Goal: Navigation & Orientation: Find specific page/section

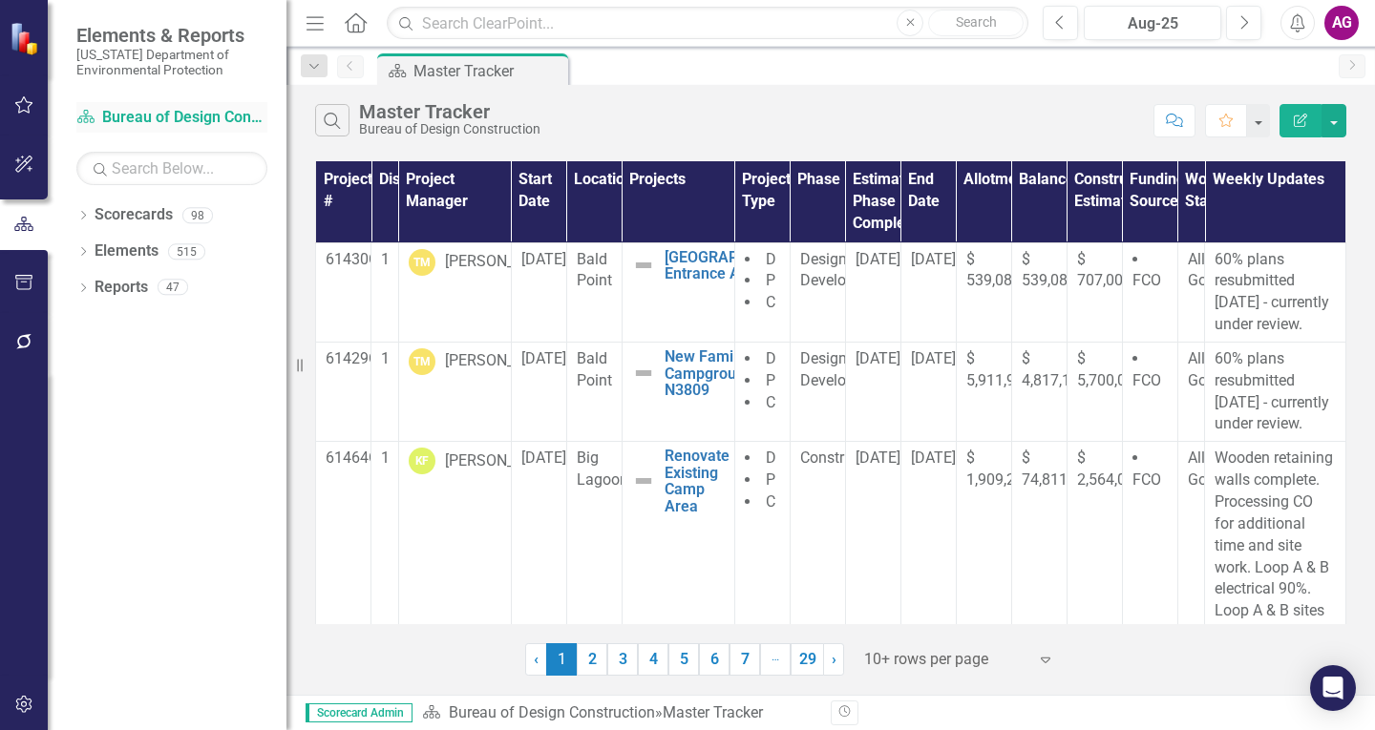
drag, startPoint x: 286, startPoint y: 127, endPoint x: 209, endPoint y: 123, distance: 77.4
click at [209, 123] on div "Elements & Reports [US_STATE] Department of Environmental Protection Scorecard …" at bounding box center [143, 365] width 286 height 730
click at [592, 655] on link "2" at bounding box center [592, 660] width 31 height 32
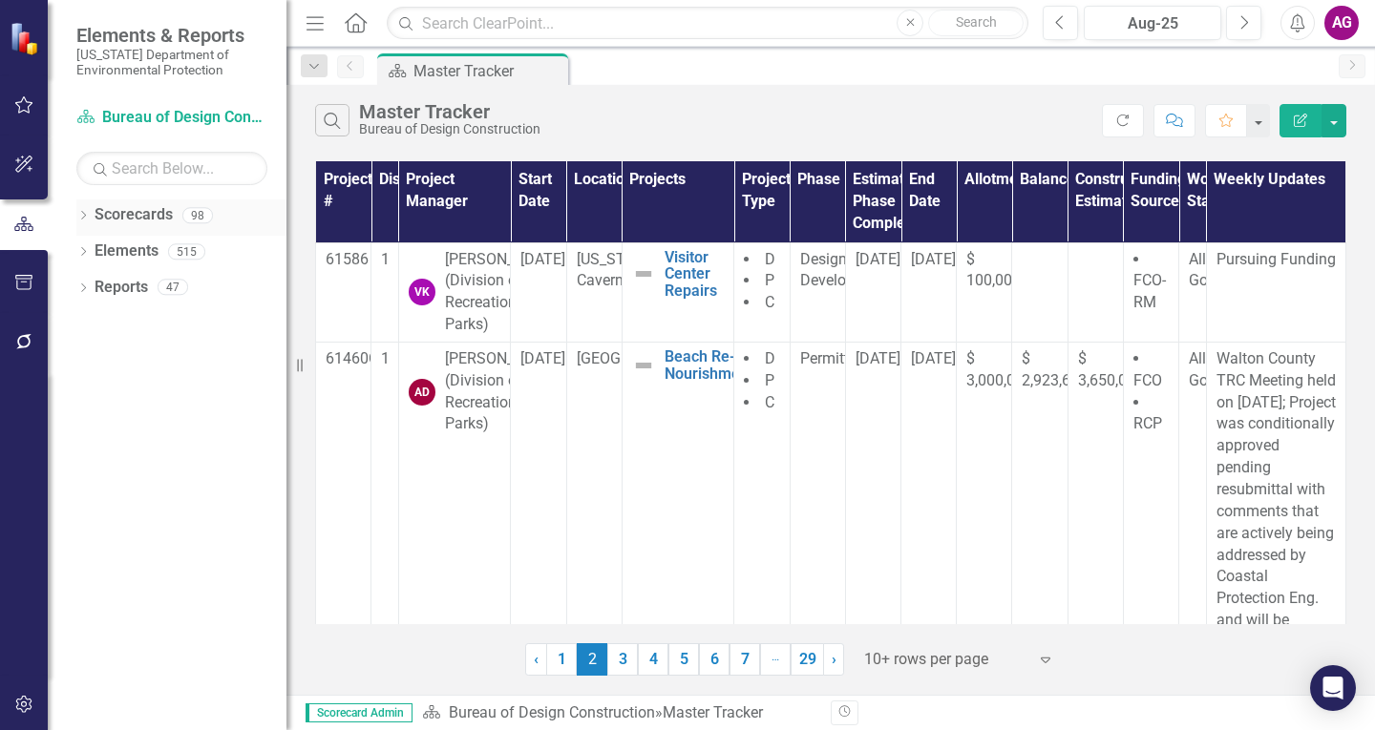
click at [88, 206] on div "Dropdown Scorecards 98" at bounding box center [181, 218] width 210 height 36
click at [85, 215] on icon at bounding box center [83, 215] width 5 height 9
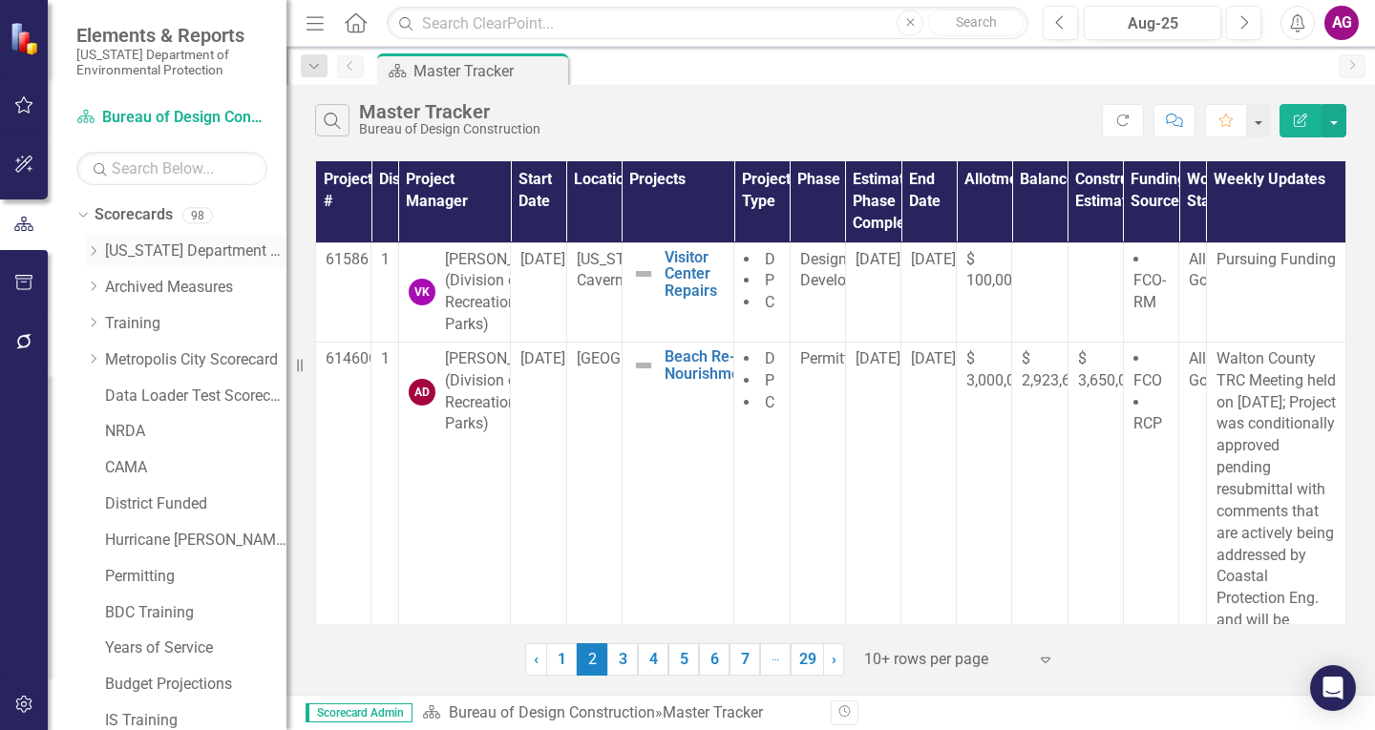
click at [198, 255] on link "[US_STATE] Department of Environmental Protection" at bounding box center [195, 252] width 181 height 22
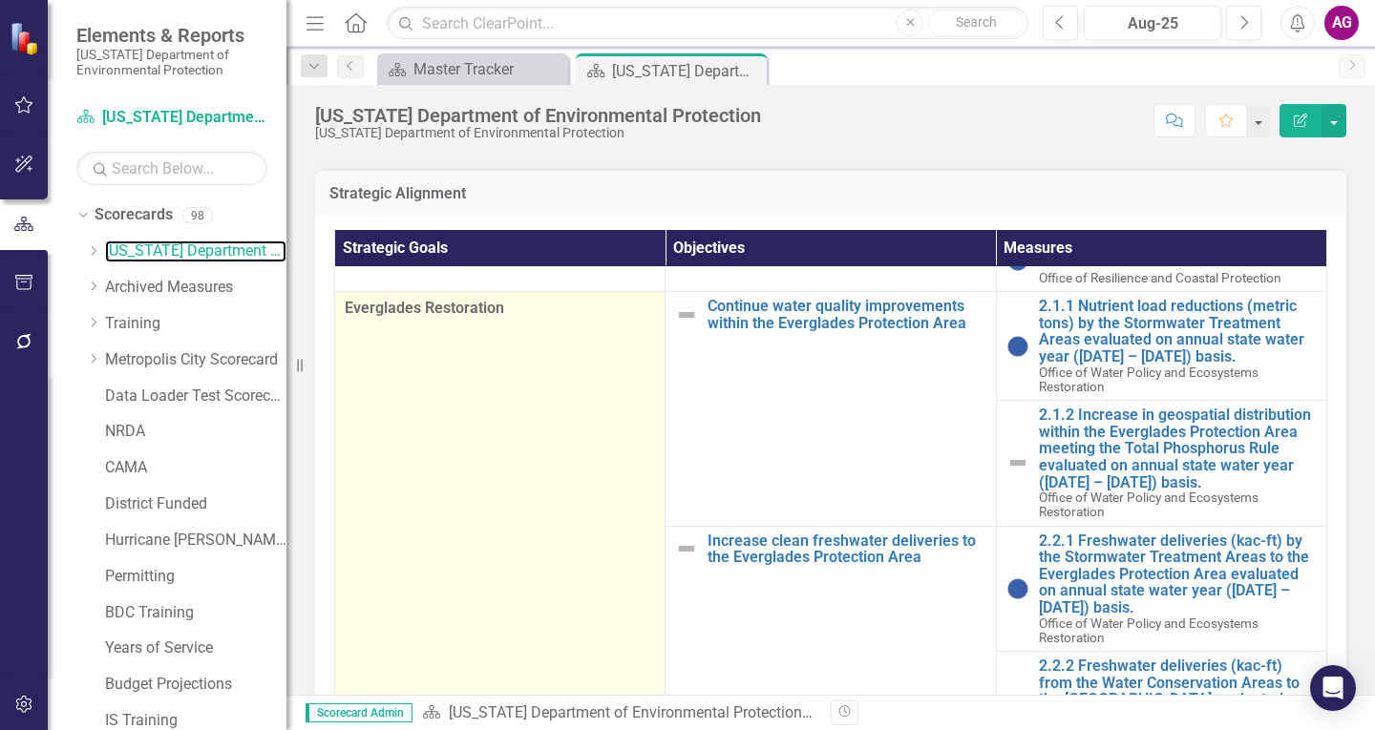
scroll to position [567, 0]
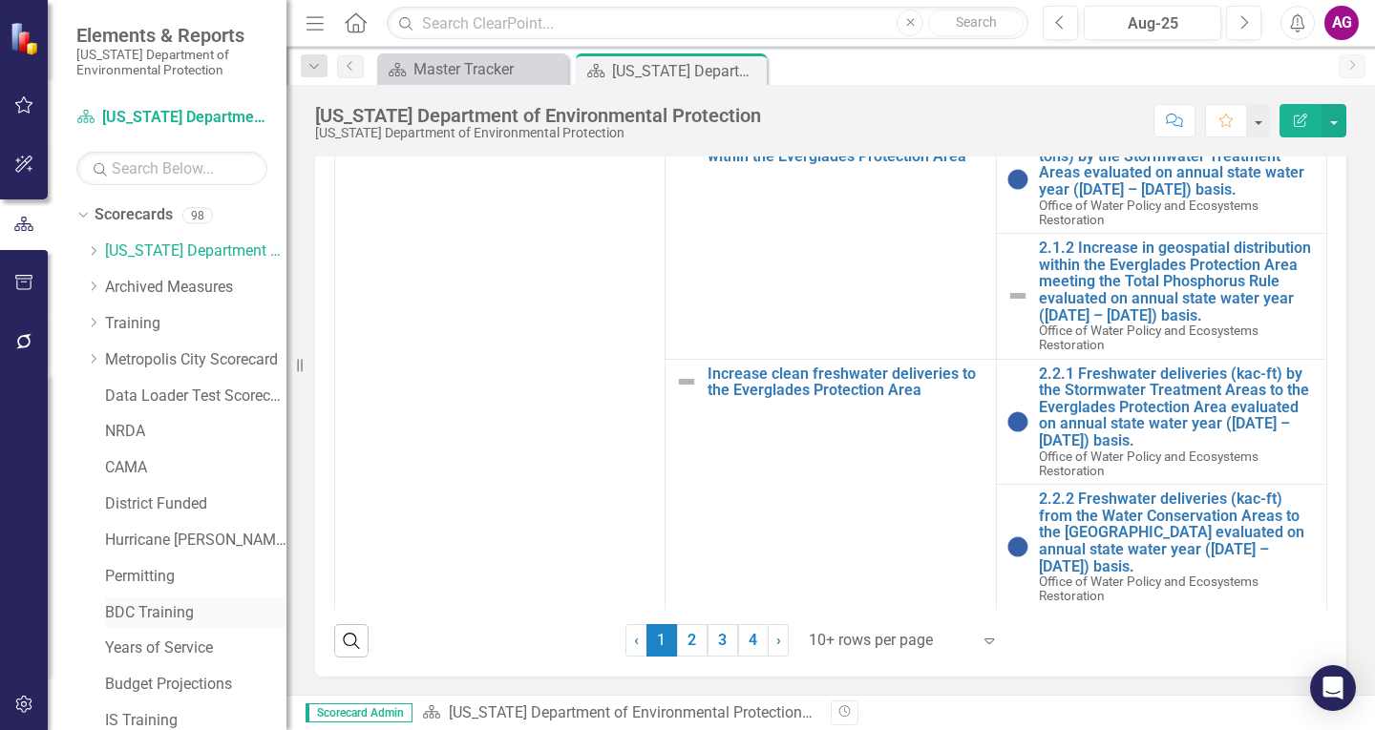
click at [159, 604] on link "BDC Training" at bounding box center [195, 613] width 181 height 22
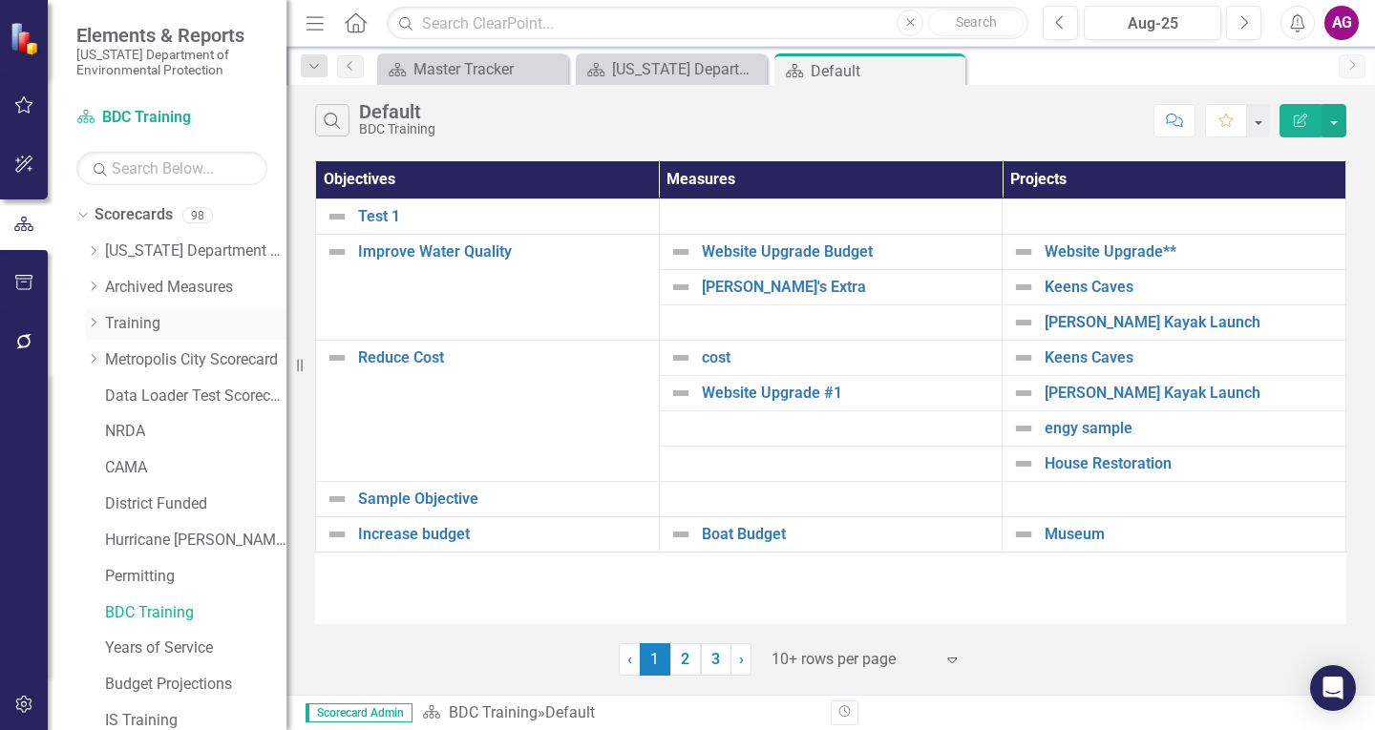
click at [96, 324] on icon "Dropdown" at bounding box center [93, 322] width 14 height 11
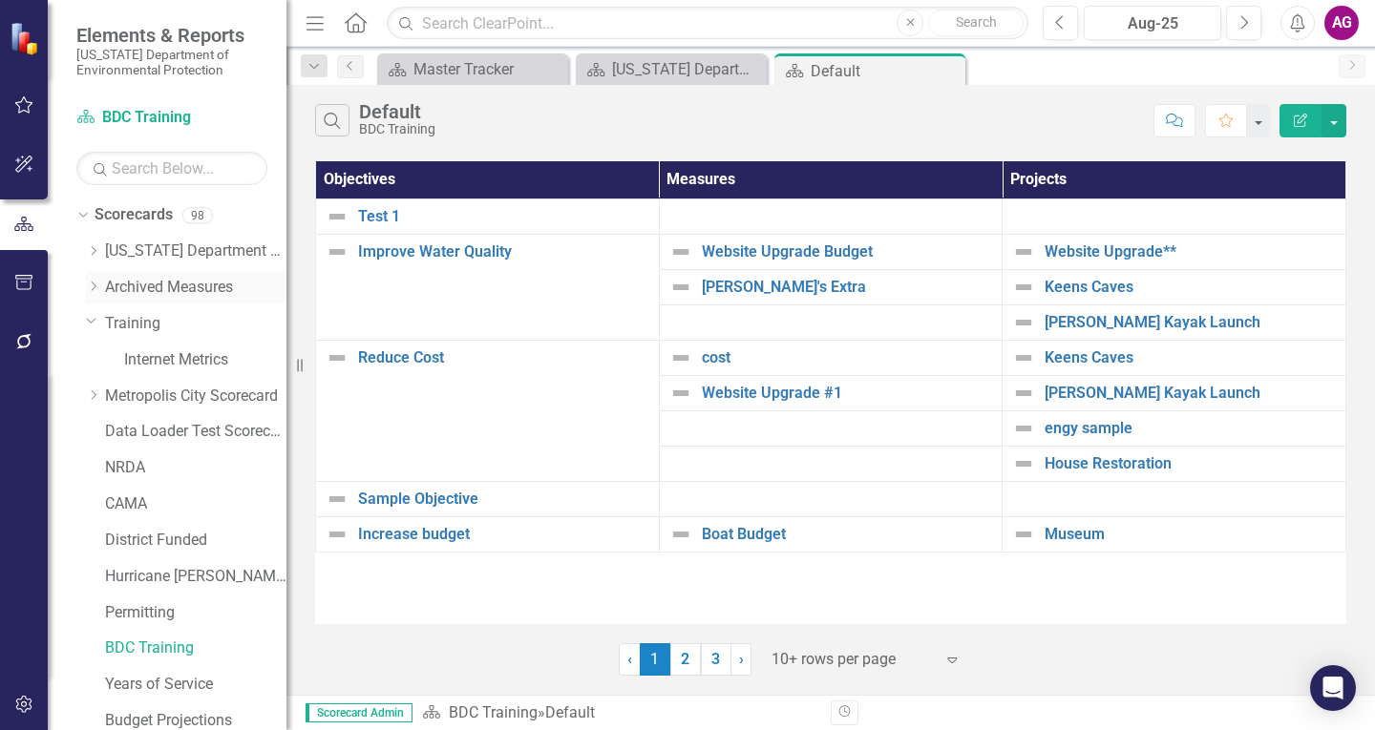
click at [101, 285] on div "Dropdown" at bounding box center [95, 288] width 19 height 16
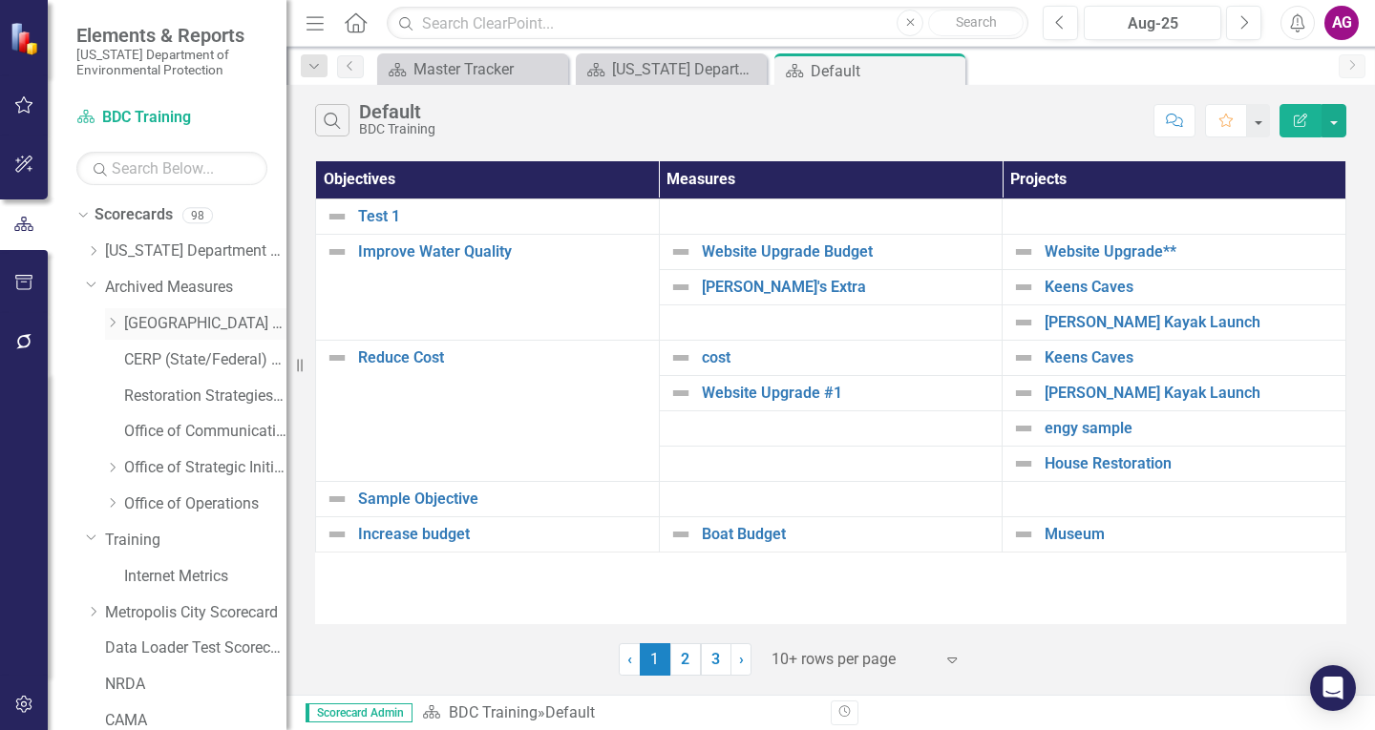
click at [113, 326] on icon at bounding box center [113, 323] width 5 height 10
click at [196, 359] on link "Northwest District Business Plan Scorecard Monthly" at bounding box center [214, 360] width 143 height 22
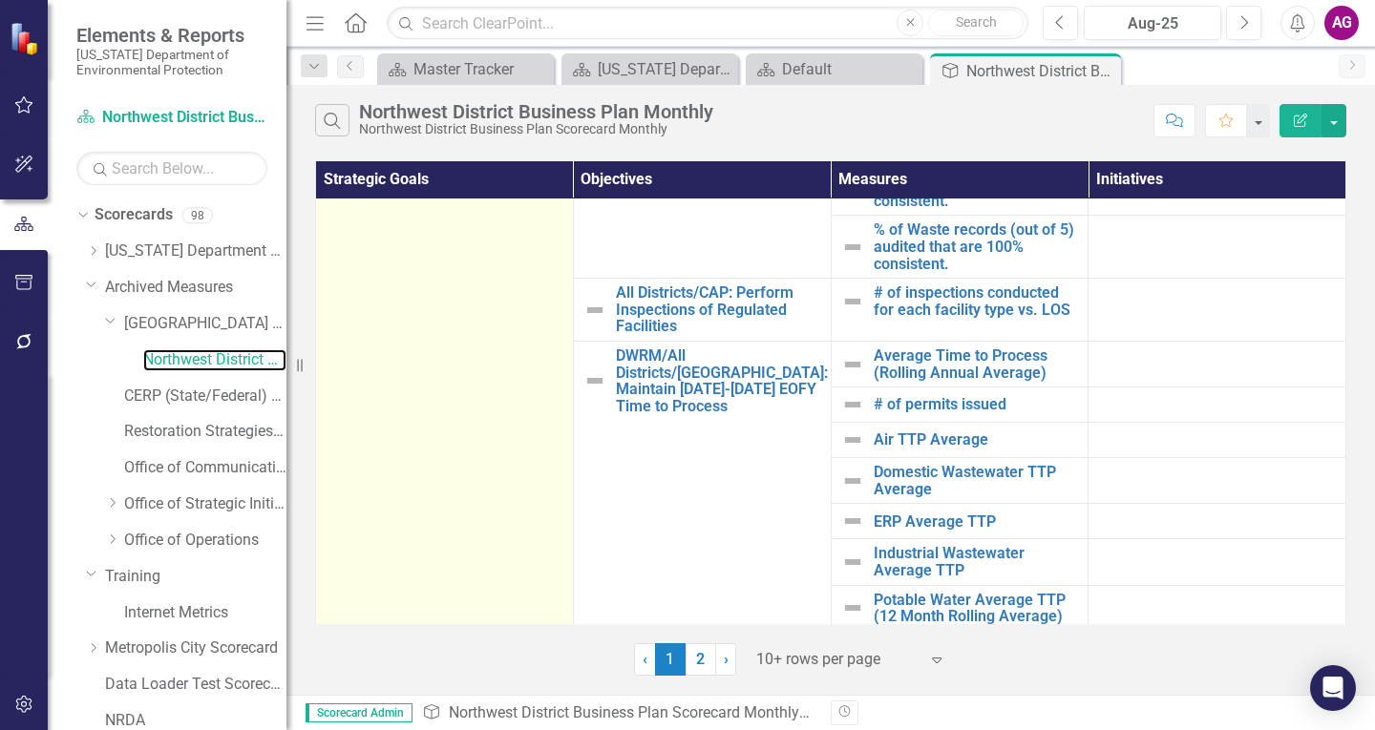
scroll to position [424, 0]
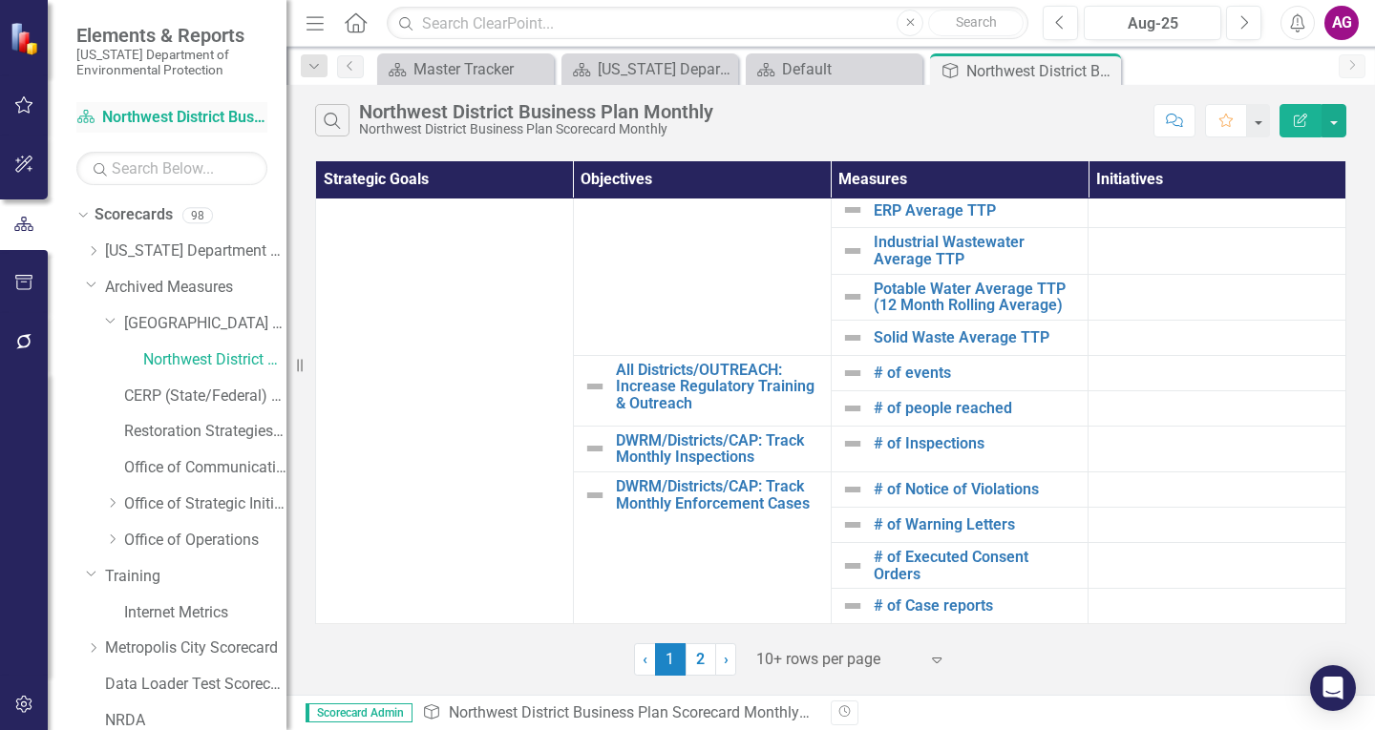
click at [168, 115] on link "Scorecard Northwest District Business Plan Scorecard Monthly" at bounding box center [171, 118] width 191 height 22
click at [94, 246] on icon "Dropdown" at bounding box center [93, 250] width 14 height 11
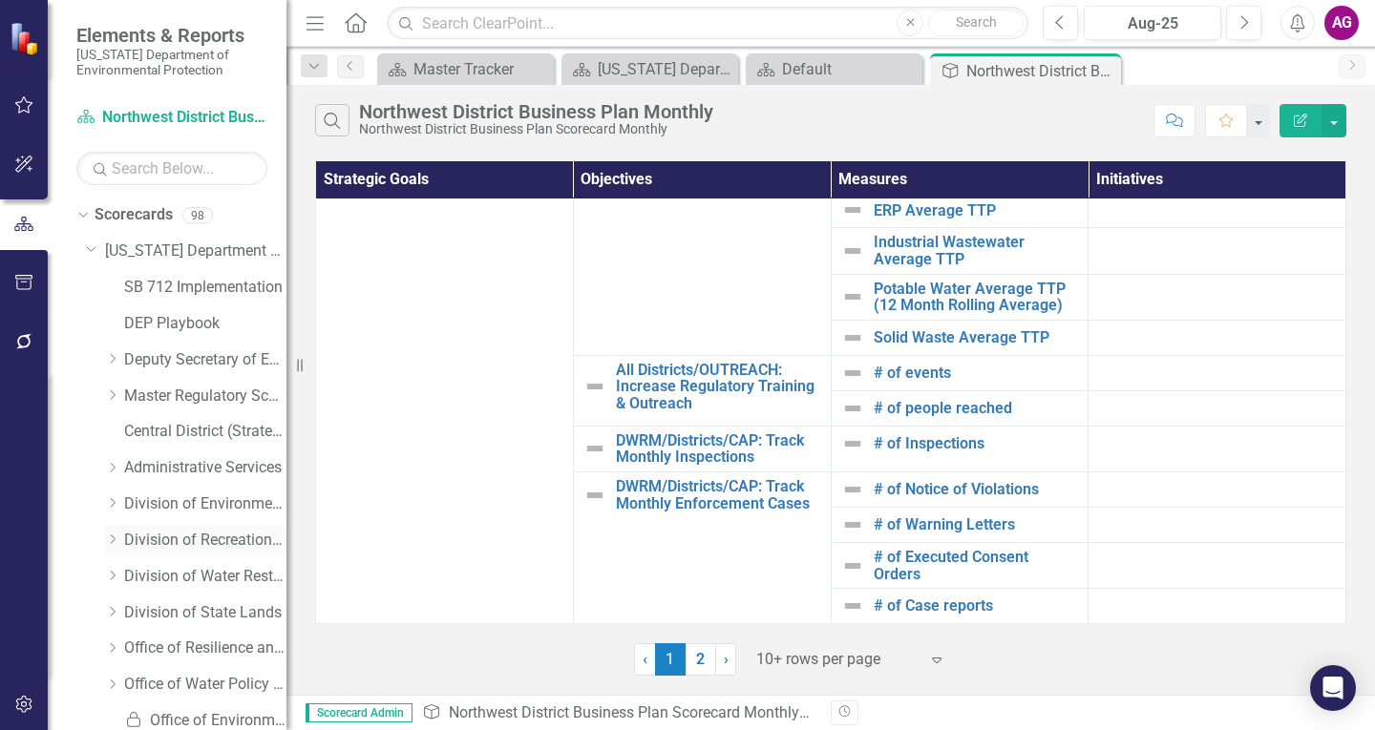
click at [116, 535] on icon "Dropdown" at bounding box center [112, 539] width 14 height 11
click at [220, 356] on link "Completed Projects - Bureau of Design Construction" at bounding box center [214, 359] width 143 height 22
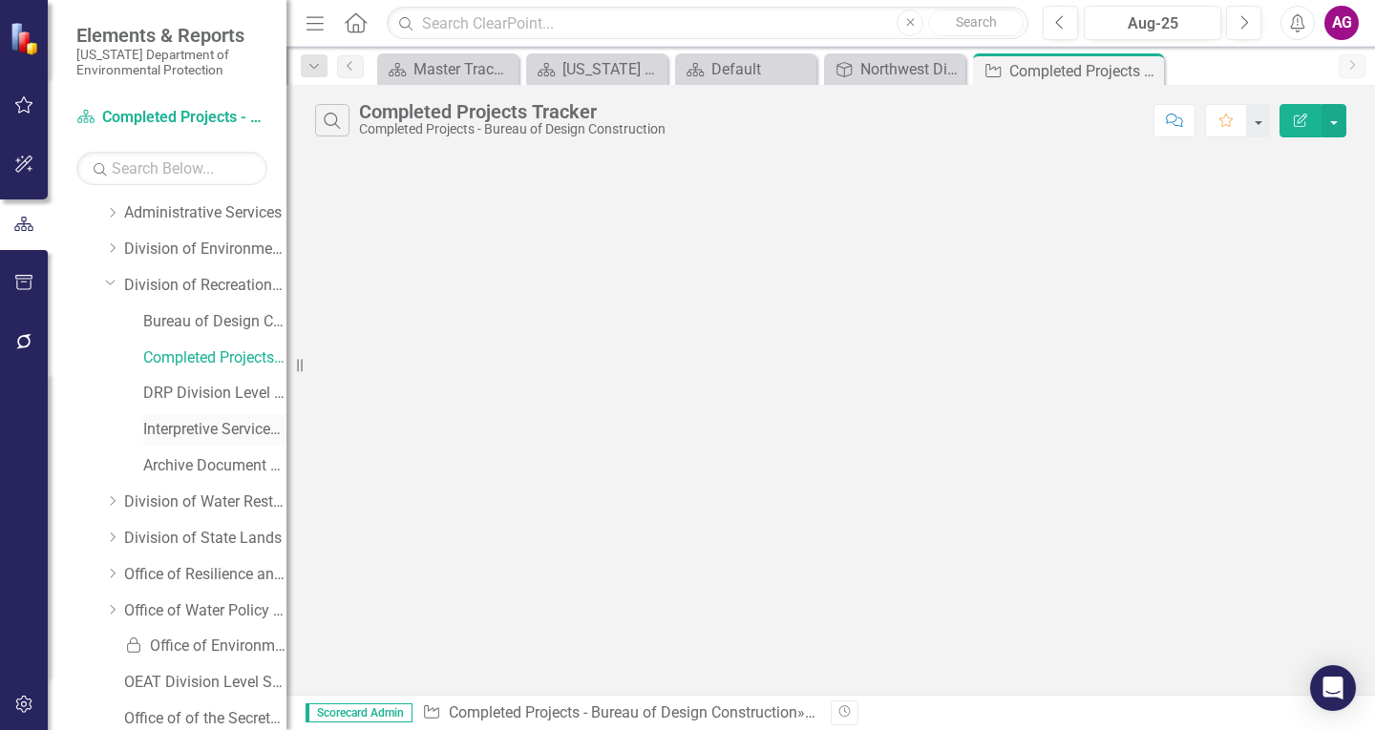
click at [207, 431] on link "Interpretive Services Projects" at bounding box center [214, 430] width 143 height 22
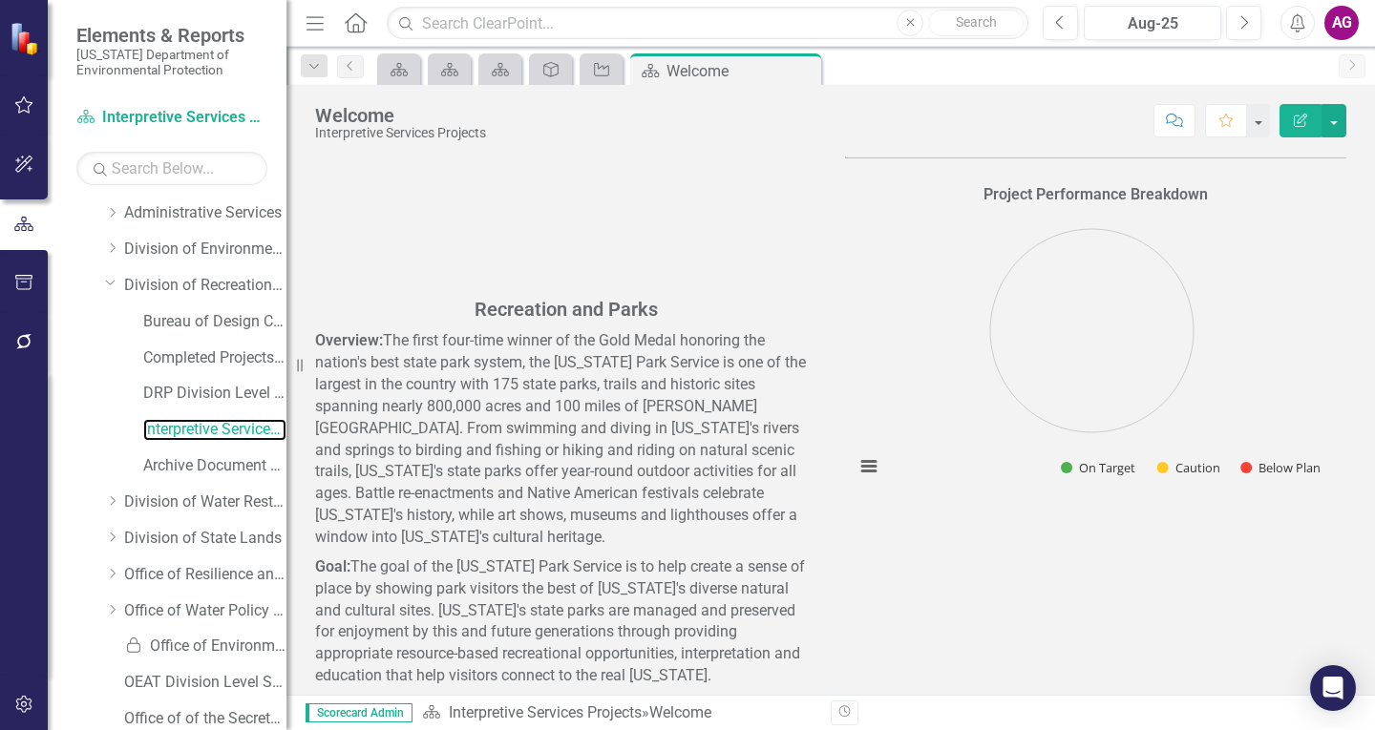
scroll to position [154, 0]
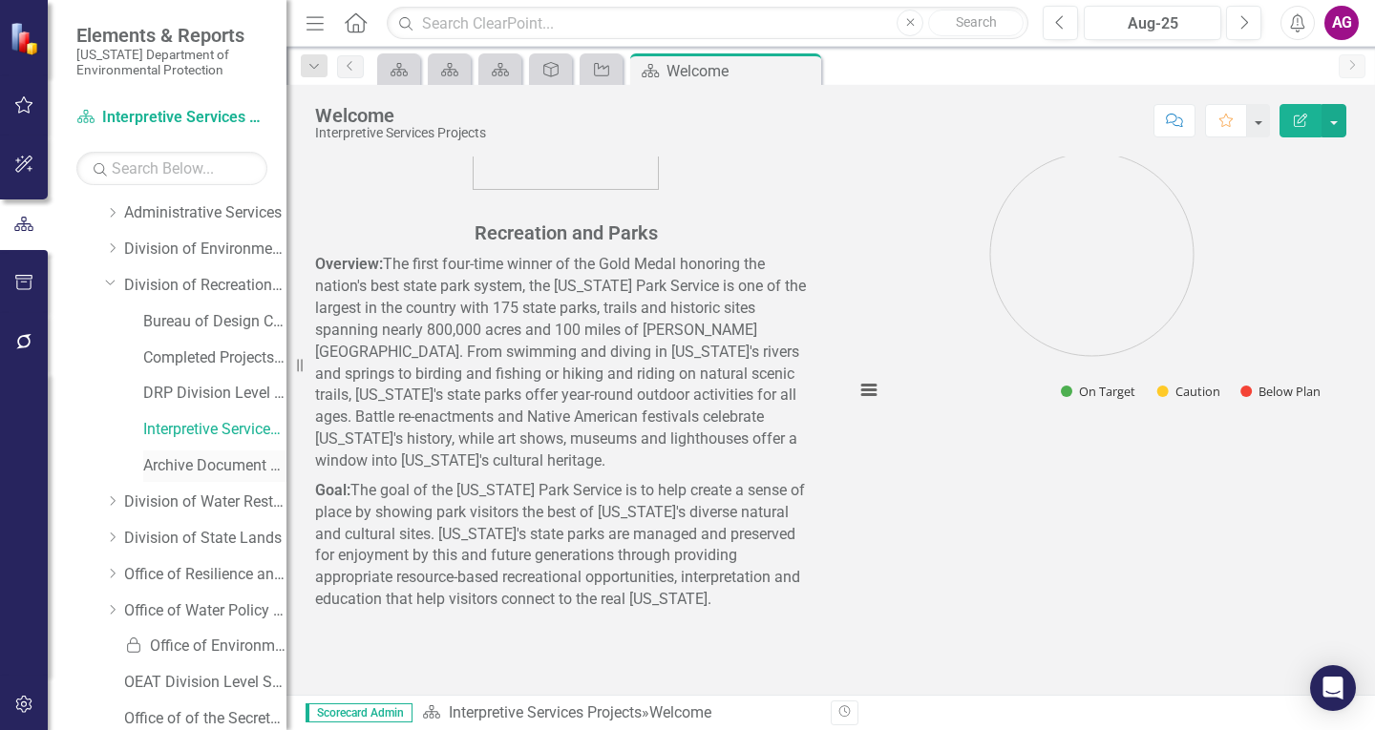
click at [231, 471] on link "Archive Document Tracker" at bounding box center [214, 466] width 143 height 22
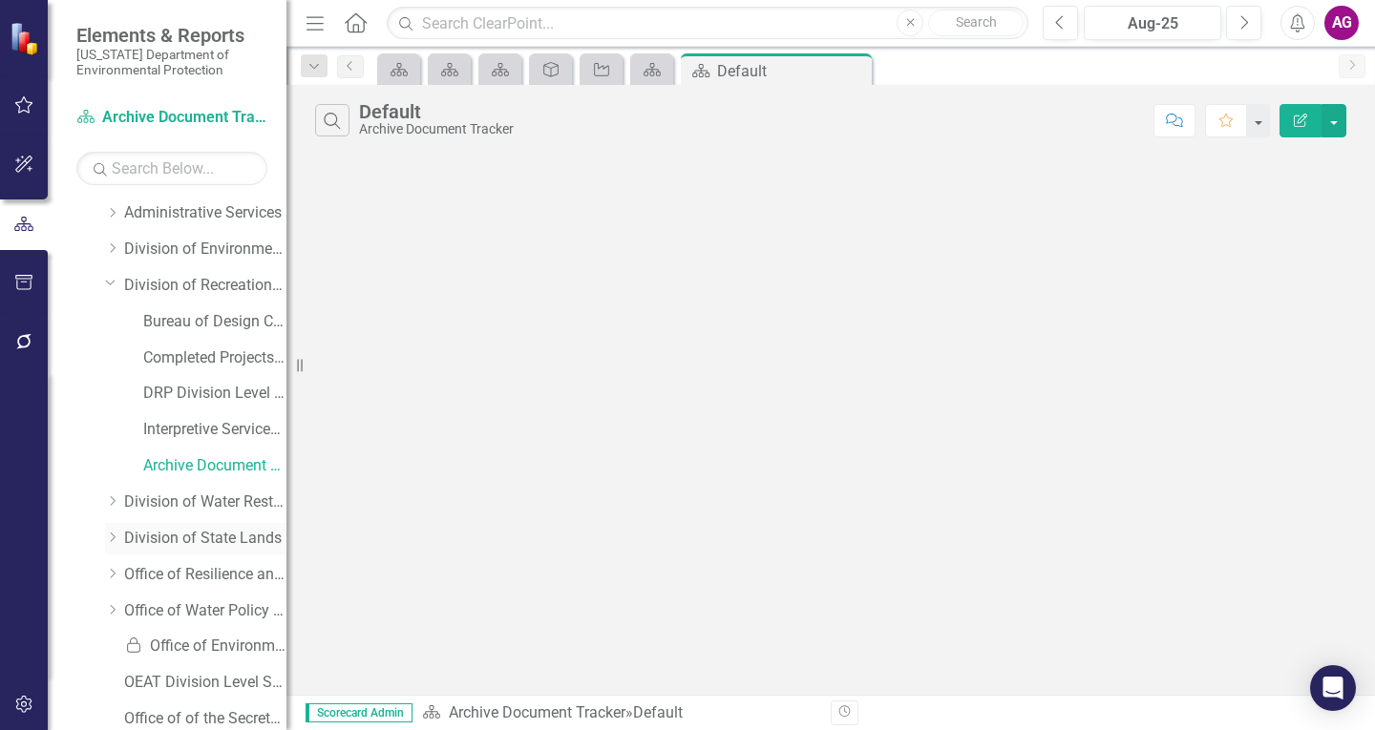
click at [111, 535] on icon "Dropdown" at bounding box center [112, 537] width 14 height 11
click at [210, 568] on link "DSL Division Level Metrics" at bounding box center [214, 575] width 143 height 22
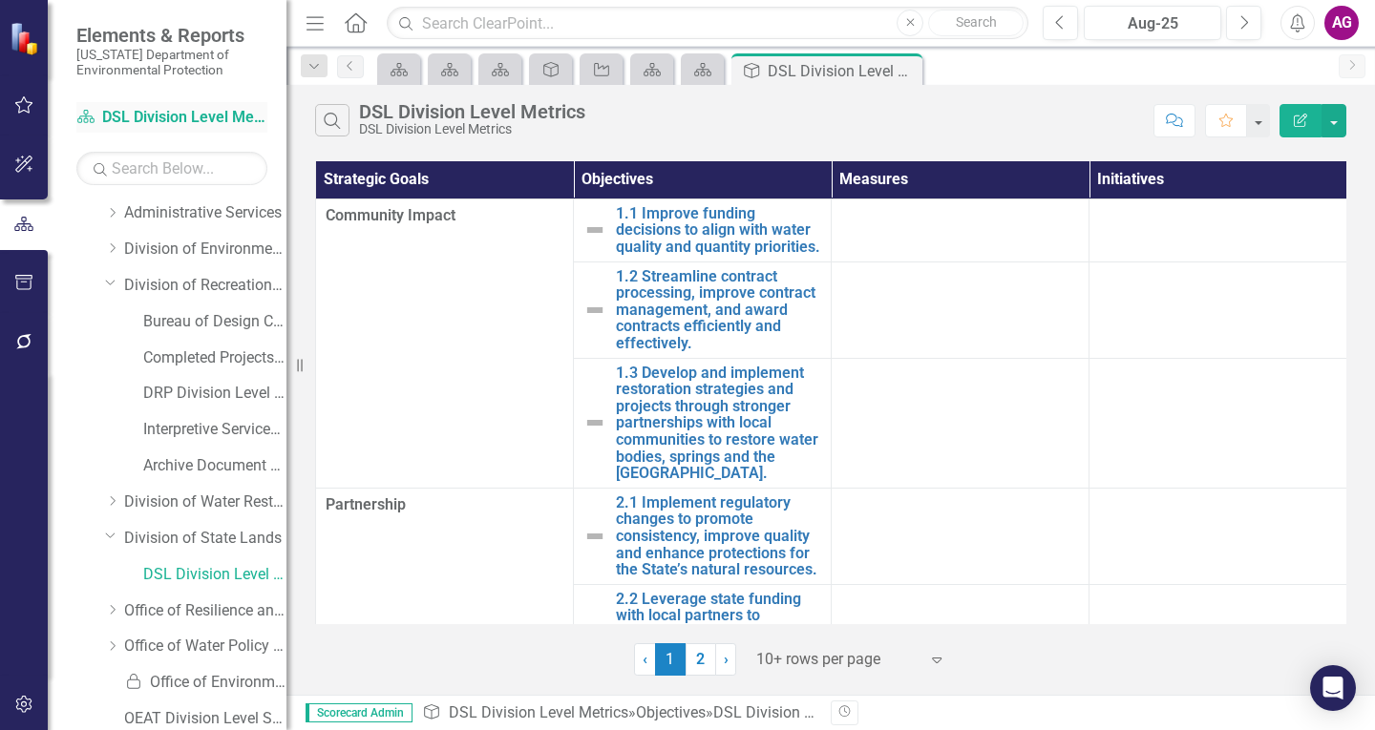
click at [174, 110] on link "Scorecard DSL Division Level Metrics" at bounding box center [171, 118] width 191 height 22
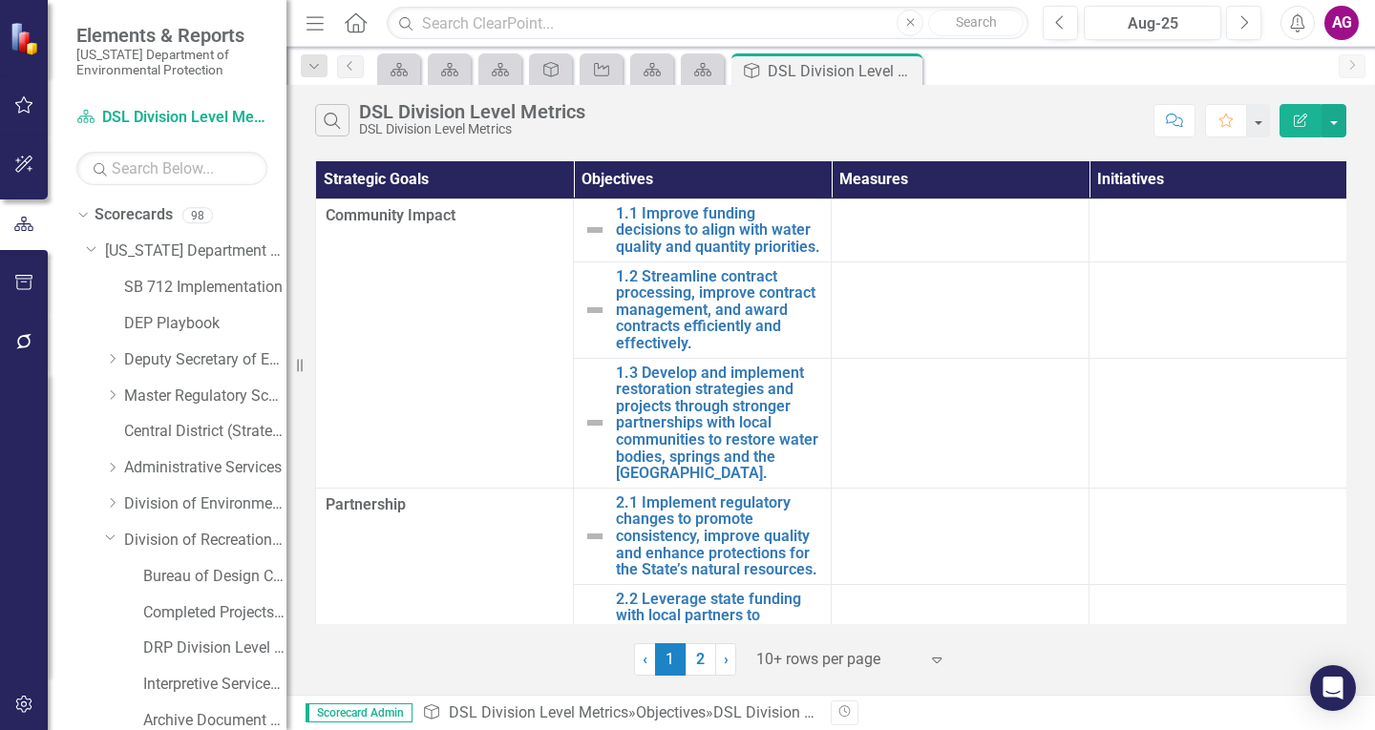
click at [22, 41] on img at bounding box center [26, 37] width 35 height 35
